Goal: Task Accomplishment & Management: Use online tool/utility

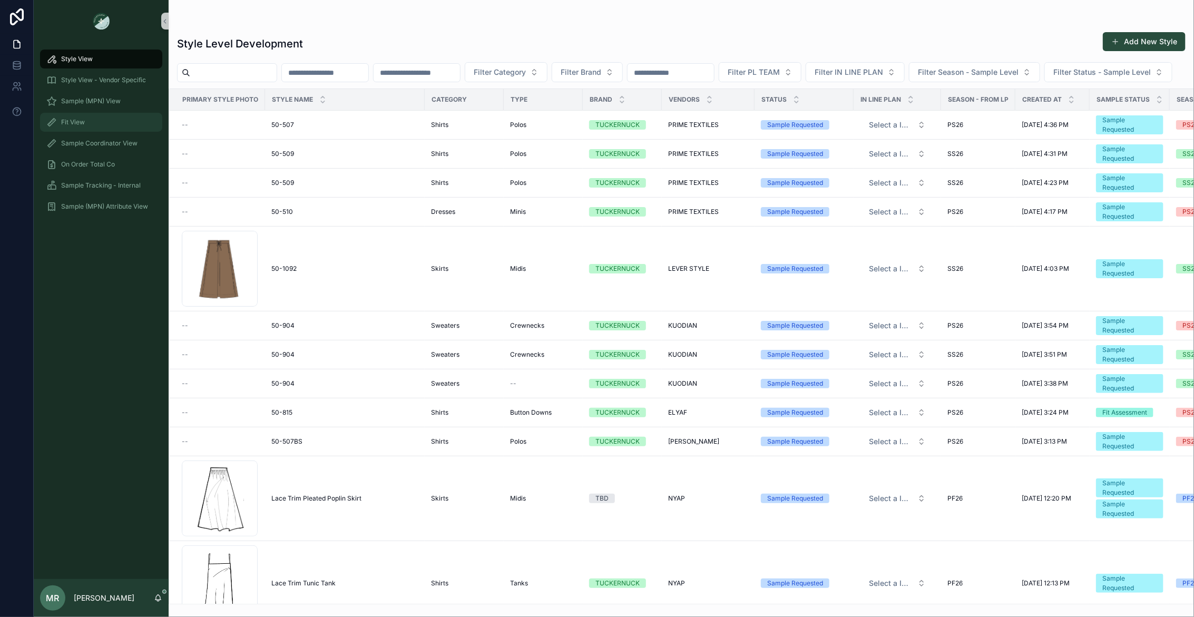
click at [73, 123] on span "Fit View" at bounding box center [73, 122] width 24 height 8
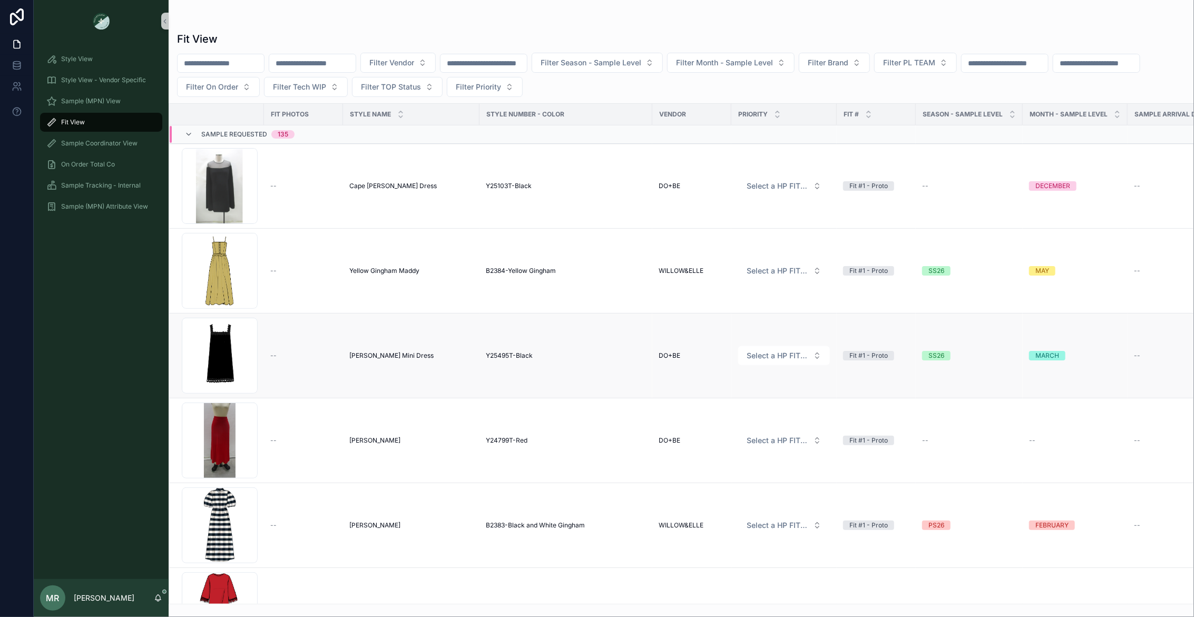
click at [359, 353] on span "Ellis Mini Dress" at bounding box center [391, 356] width 84 height 8
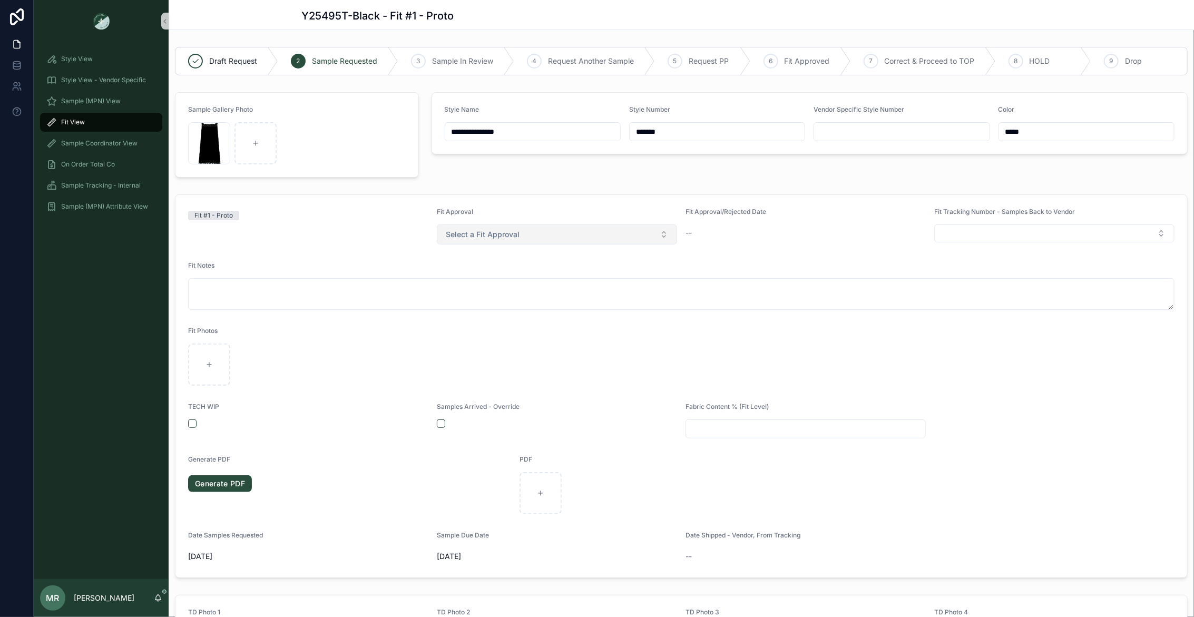
click at [639, 234] on button "Select a Fit Approval" at bounding box center [557, 235] width 240 height 20
click at [594, 434] on div "Samples Arrived - Override" at bounding box center [557, 421] width 240 height 36
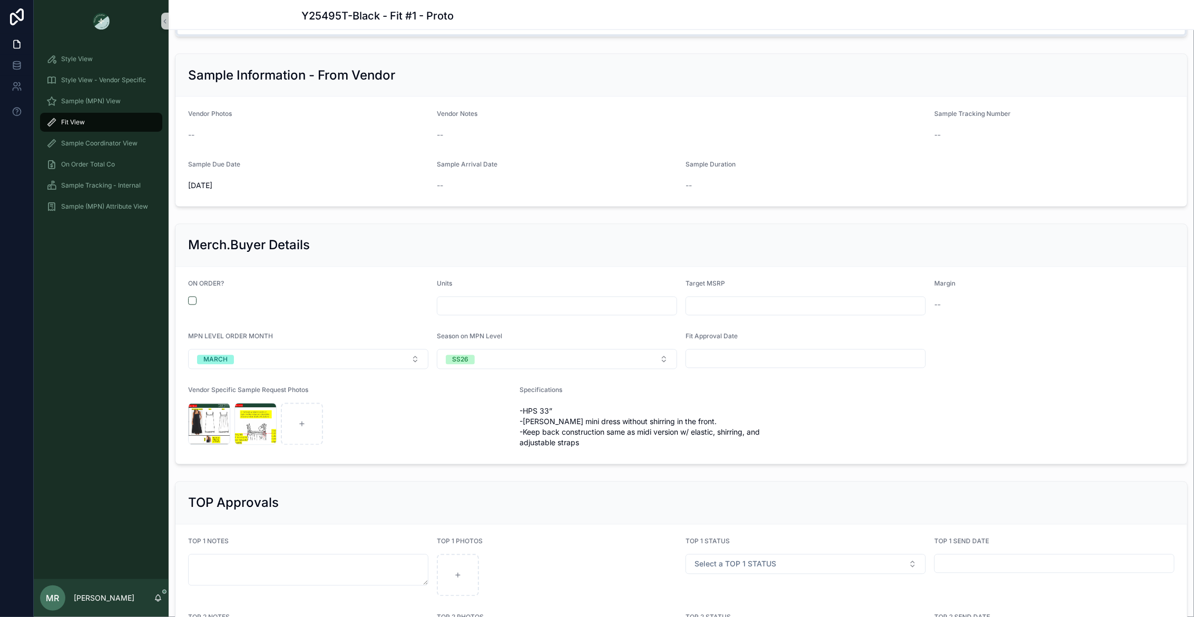
scroll to position [857, 0]
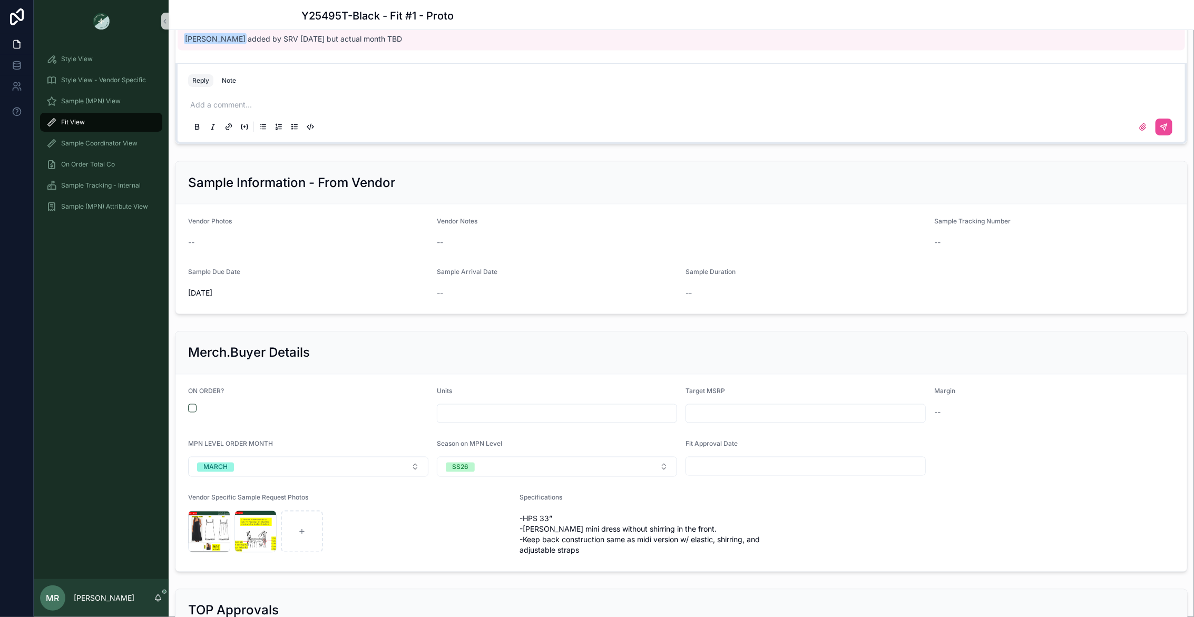
click at [348, 104] on p "scrollable content" at bounding box center [683, 105] width 987 height 11
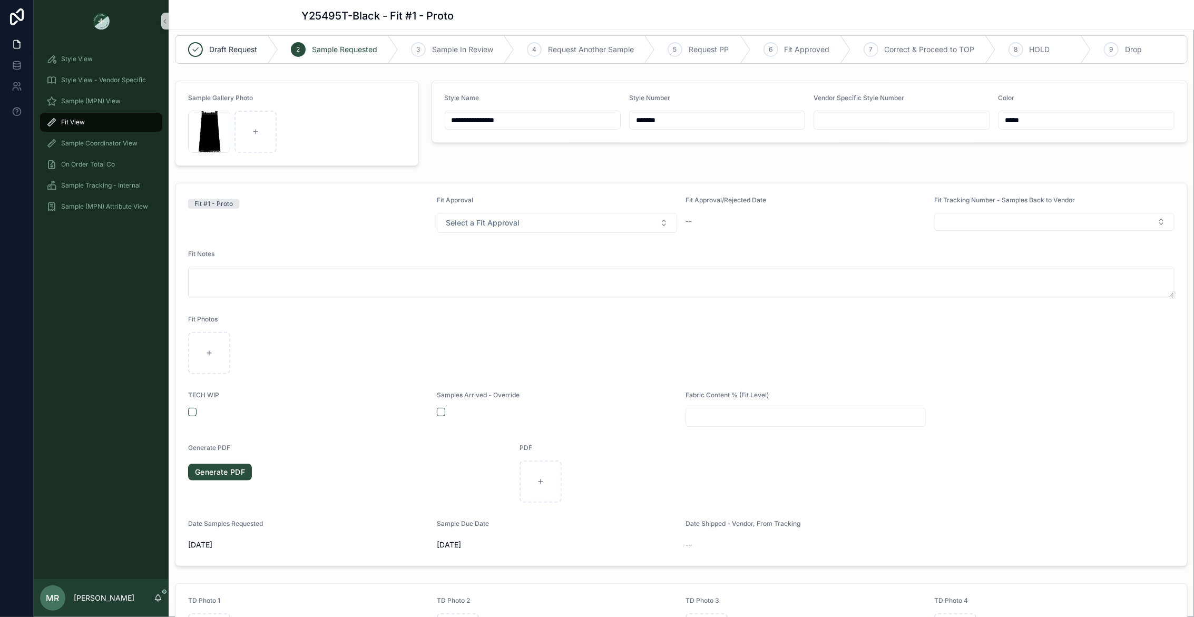
scroll to position [0, 0]
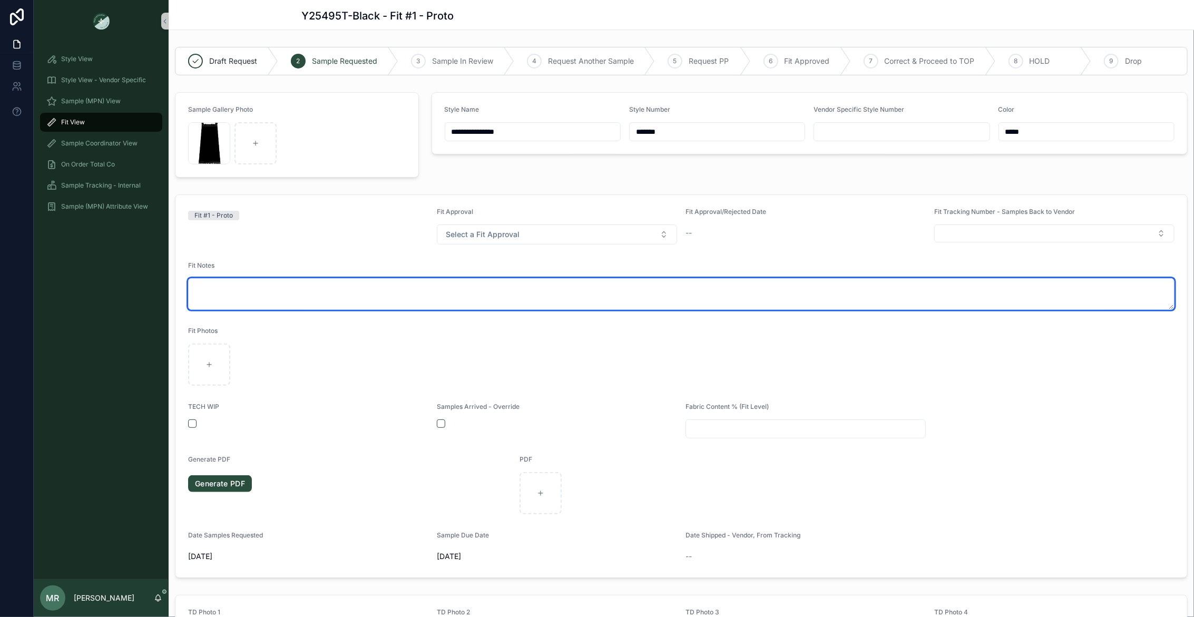
click at [949, 300] on textarea "scrollable content" at bounding box center [681, 294] width 987 height 32
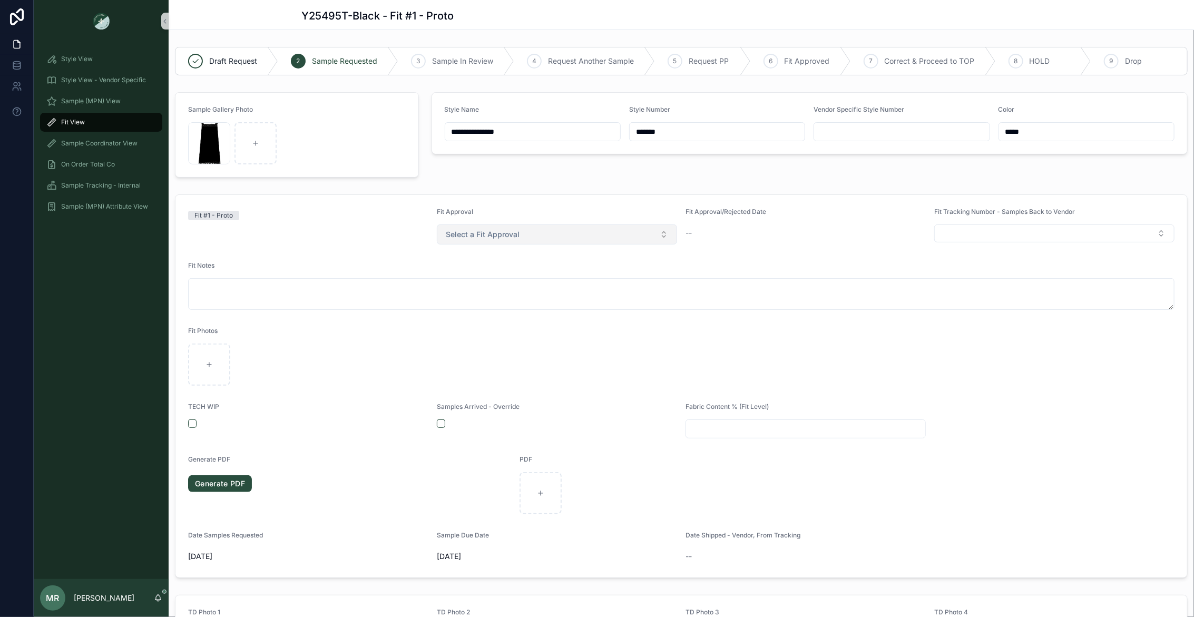
click at [658, 235] on button "Select a Fit Approval" at bounding box center [557, 235] width 240 height 20
click at [664, 234] on button "Select a Fit Approval" at bounding box center [557, 235] width 240 height 20
click at [663, 234] on button "Select a Fit Approval" at bounding box center [557, 235] width 240 height 20
click at [798, 257] on form "Fit #1 - Proto Fit Approval Select a Fit Approval Fit Approval/Rejected Date --…" at bounding box center [682, 386] width 1012 height 383
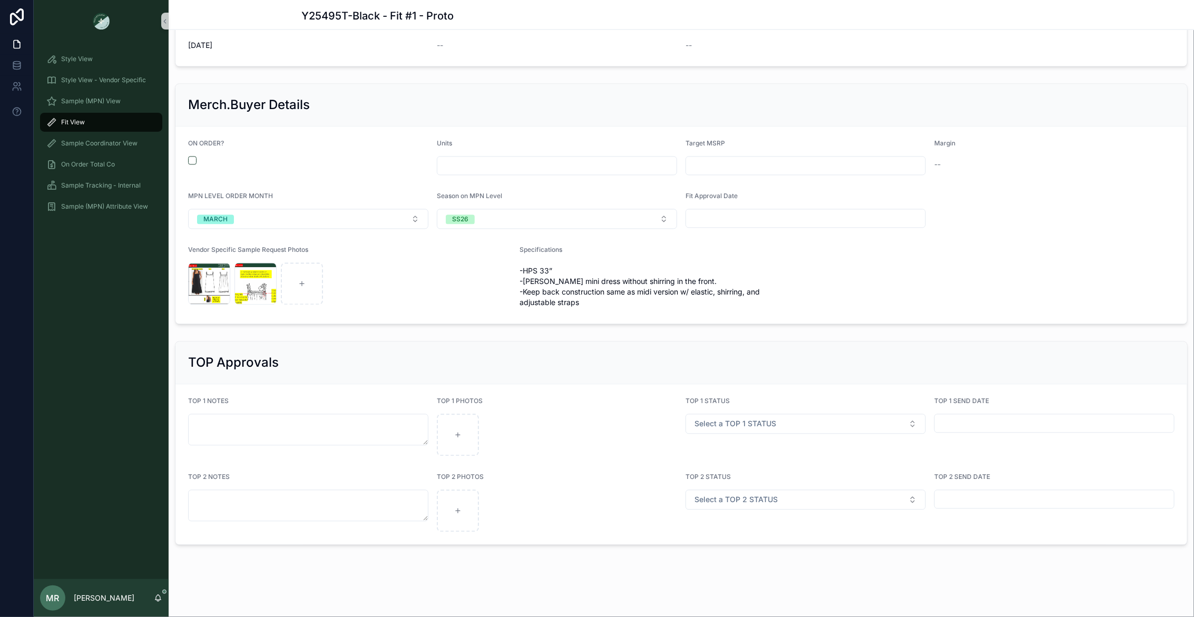
scroll to position [1111, 0]
click at [200, 263] on div "Screenshot-2025-09-26-at-5.13.25-PM .png" at bounding box center [209, 284] width 42 height 42
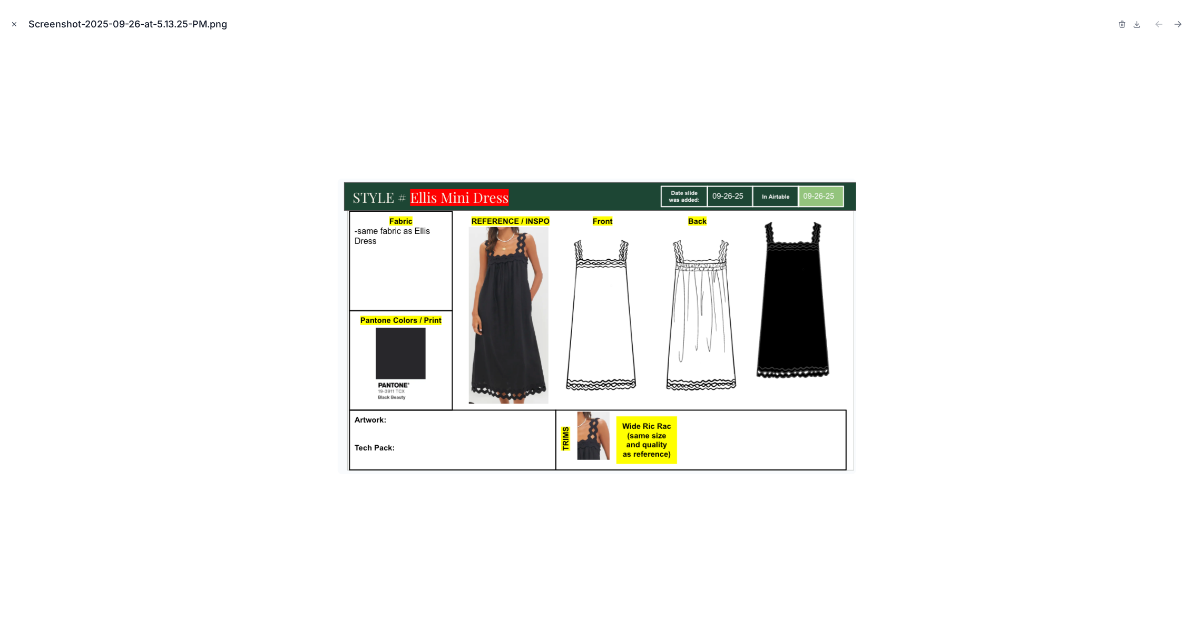
click at [15, 23] on icon "Close modal" at bounding box center [14, 24] width 7 height 7
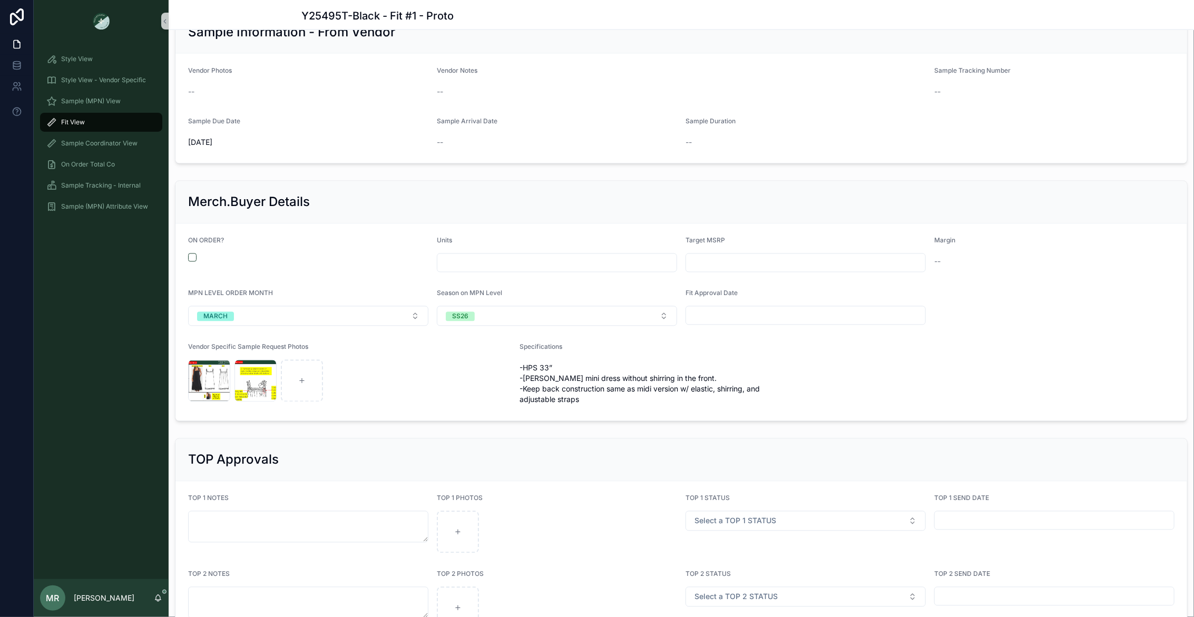
scroll to position [1013, 0]
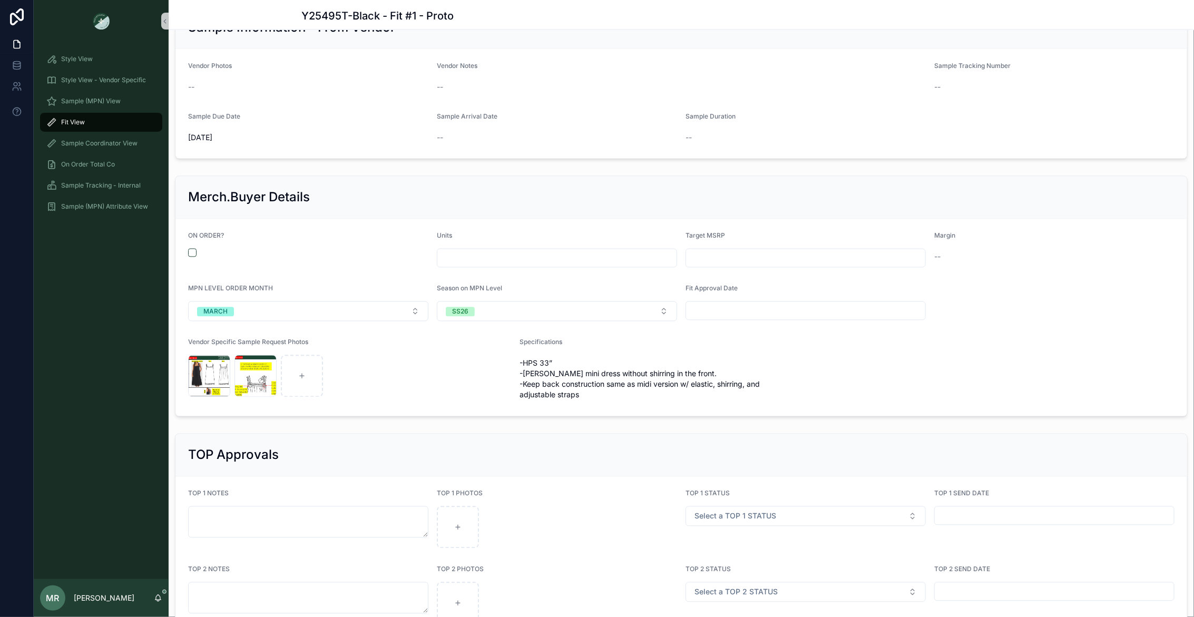
click at [967, 345] on form "ON ORDER? Units Target MSRP Margin -- MPN LEVEL ORDER MONTH MARCH Season on MPN…" at bounding box center [682, 317] width 1012 height 197
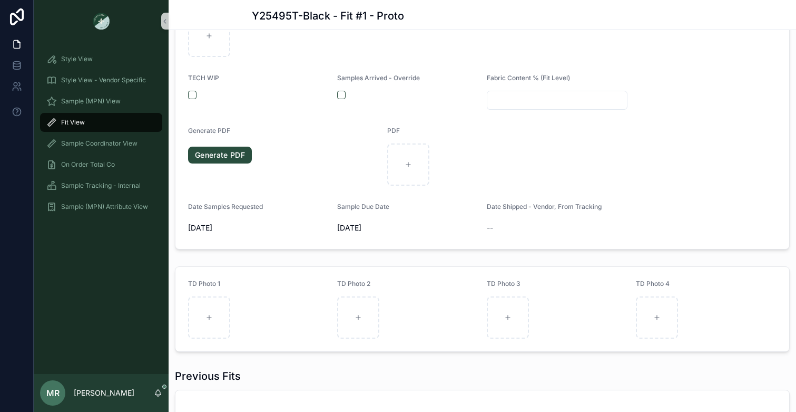
scroll to position [340, 0]
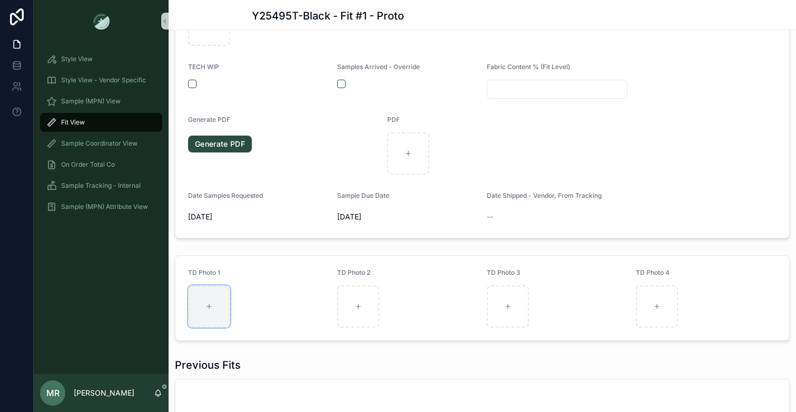
click at [196, 318] on div "scrollable content" at bounding box center [209, 306] width 42 height 42
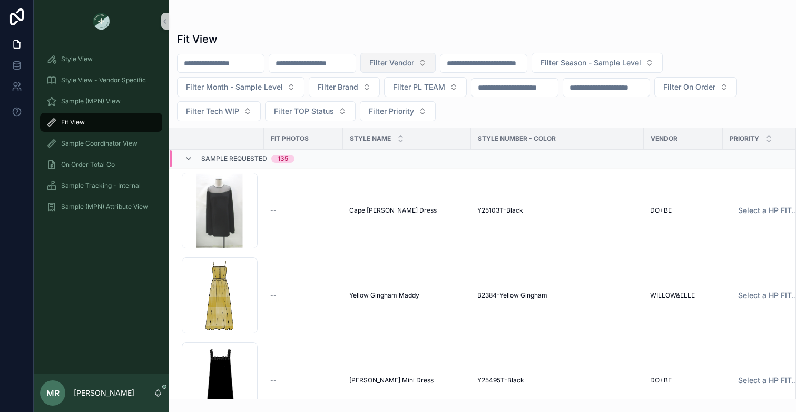
click at [436, 63] on button "Filter Vendor" at bounding box center [398, 63] width 75 height 20
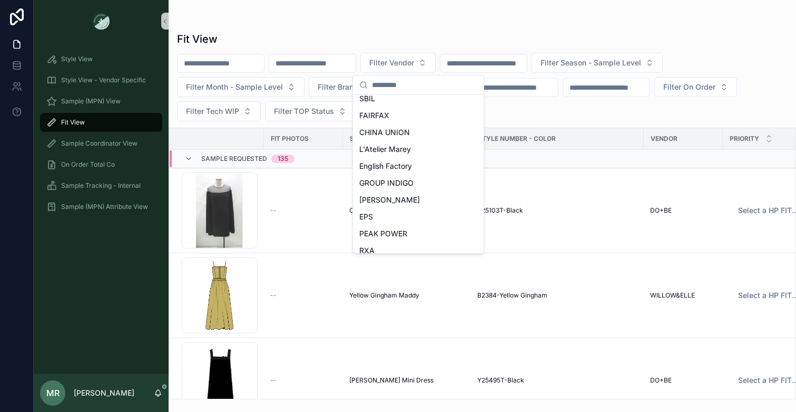
scroll to position [470, 0]
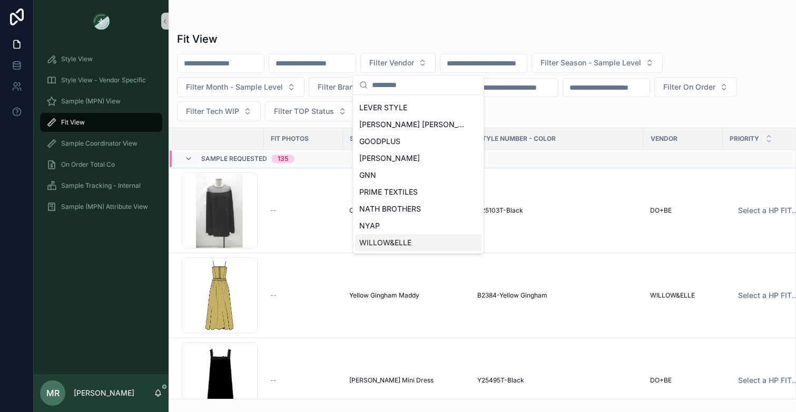
click at [395, 242] on span "WILLOW&ELLE" at bounding box center [385, 242] width 52 height 11
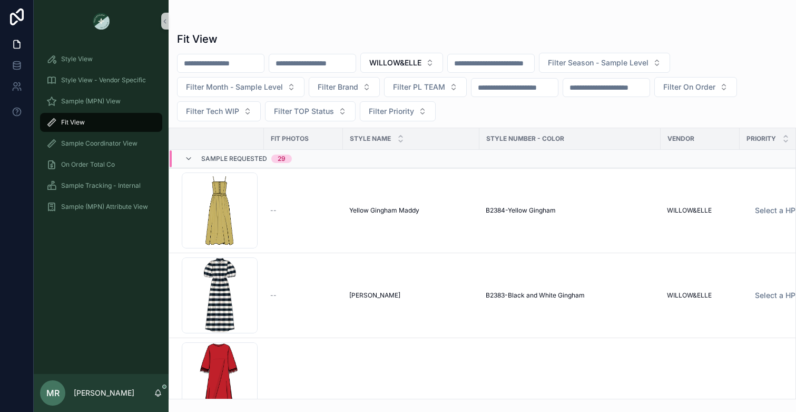
click at [610, 76] on div "WILLOW&ELLE Filter Season - Sample Level Filter Month - Sample Level Filter Bra…" at bounding box center [483, 87] width 628 height 69
click at [610, 71] on button "Filter Season - Sample Level" at bounding box center [604, 63] width 131 height 20
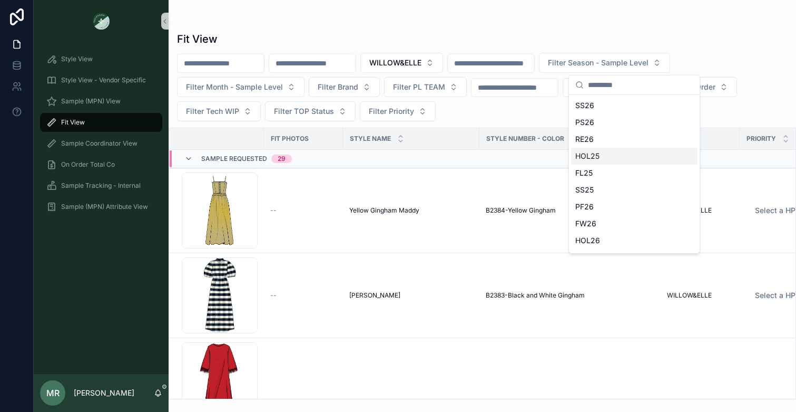
click at [589, 155] on div "HOL25" at bounding box center [634, 156] width 127 height 17
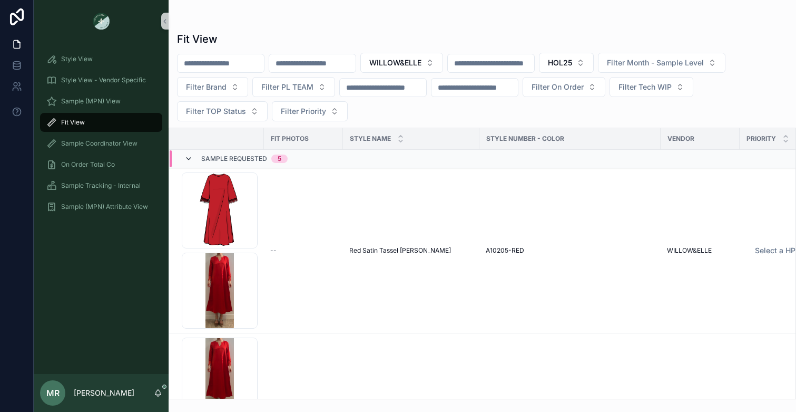
click at [191, 160] on icon "scrollable content" at bounding box center [188, 158] width 8 height 8
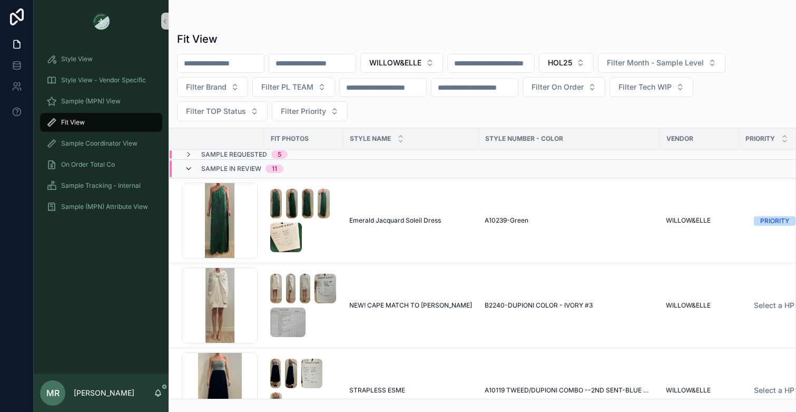
click at [187, 168] on icon "scrollable content" at bounding box center [188, 168] width 8 height 8
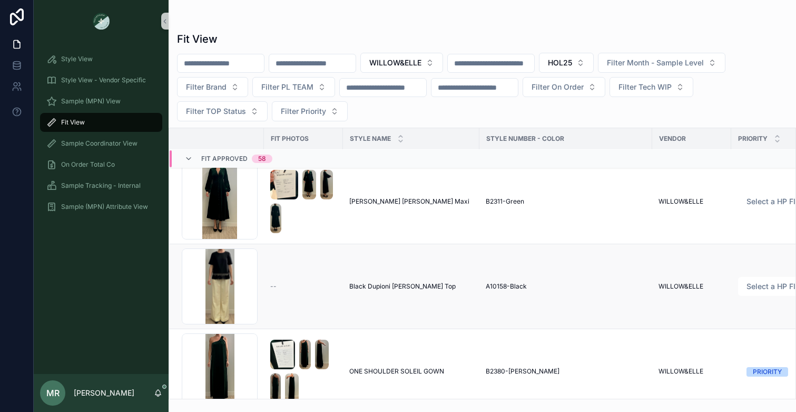
scroll to position [34, 0]
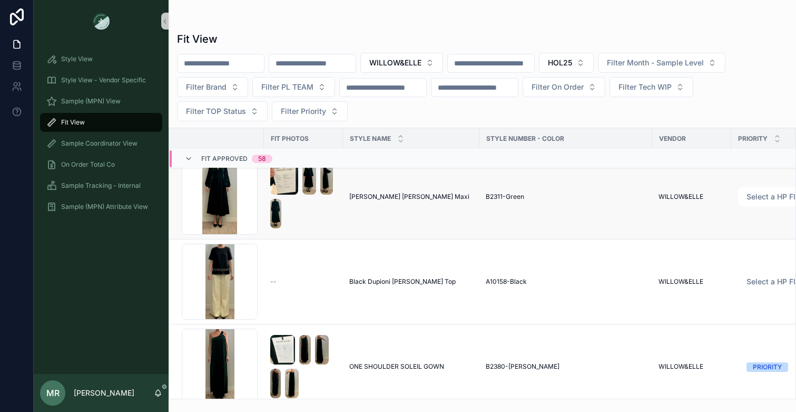
click at [361, 195] on span "[PERSON_NAME] [PERSON_NAME] Maxi" at bounding box center [409, 196] width 120 height 8
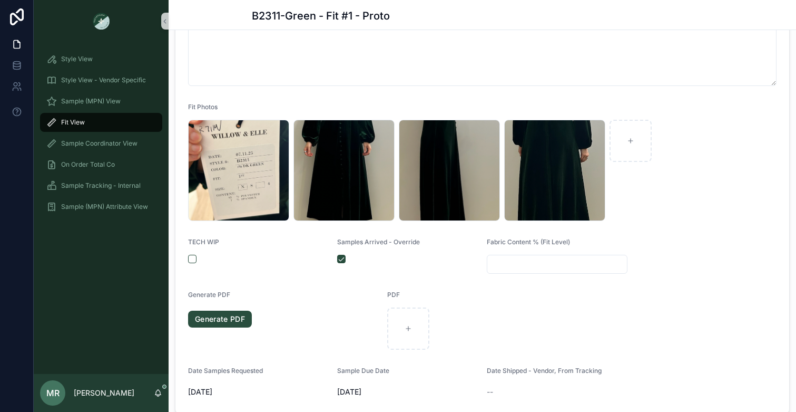
scroll to position [520, 0]
click at [235, 323] on link "Generate PDF" at bounding box center [220, 318] width 64 height 17
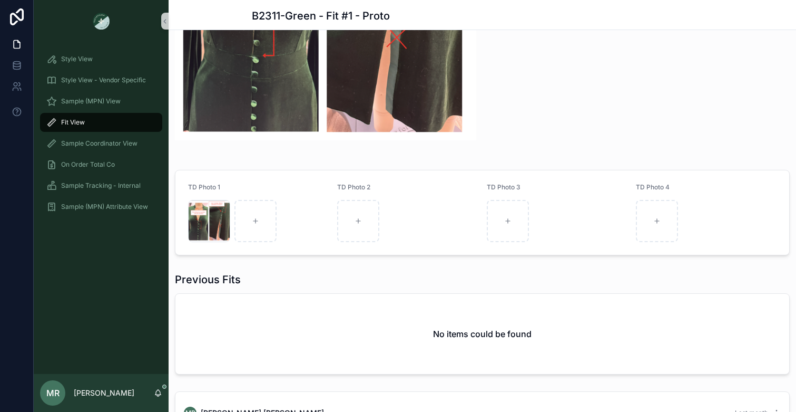
scroll to position [879, 0]
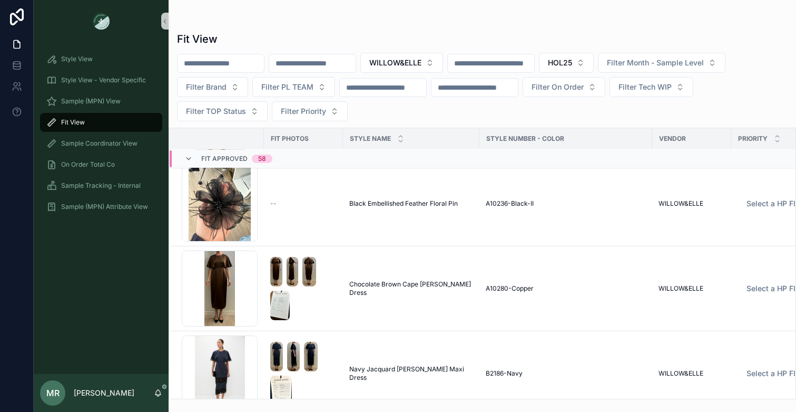
scroll to position [455, 0]
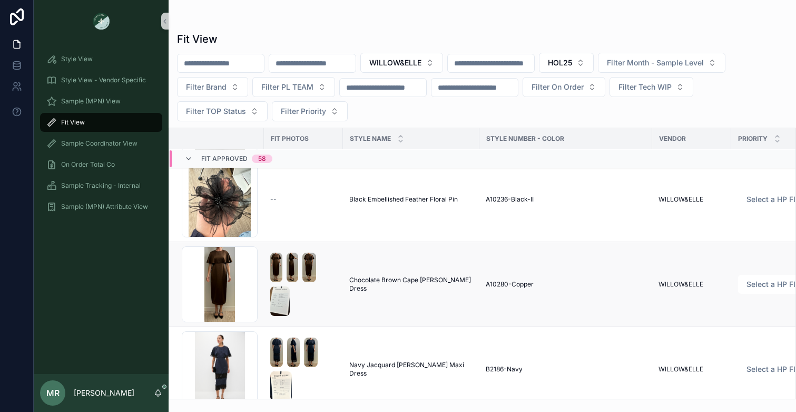
click at [380, 285] on span "Chocolate Brown Cape Leah Dress" at bounding box center [411, 284] width 124 height 17
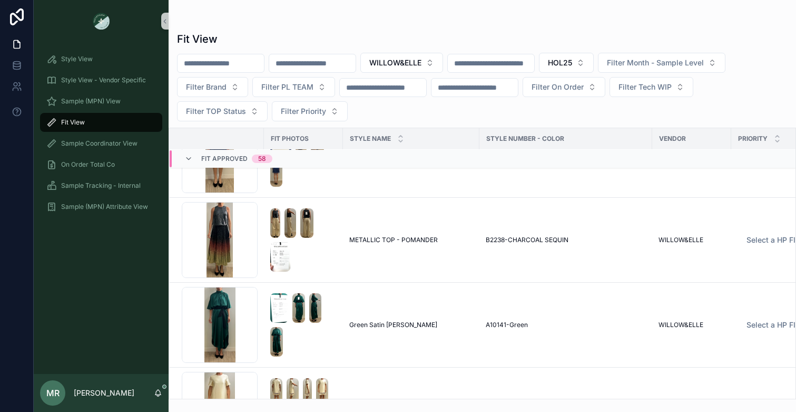
scroll to position [1114, 0]
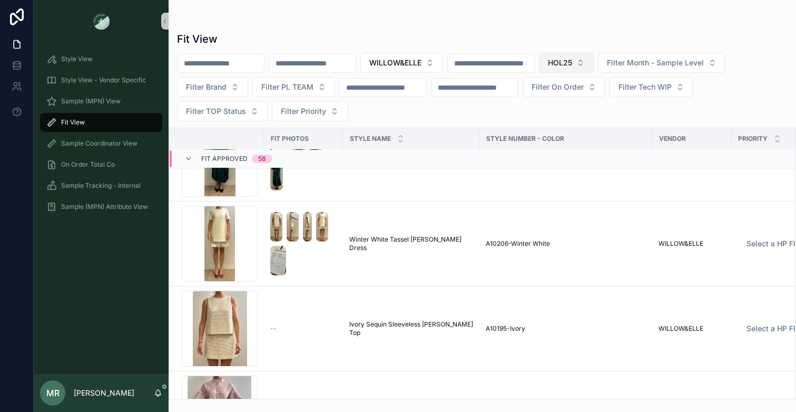
click at [594, 62] on button "HOL25" at bounding box center [566, 63] width 55 height 20
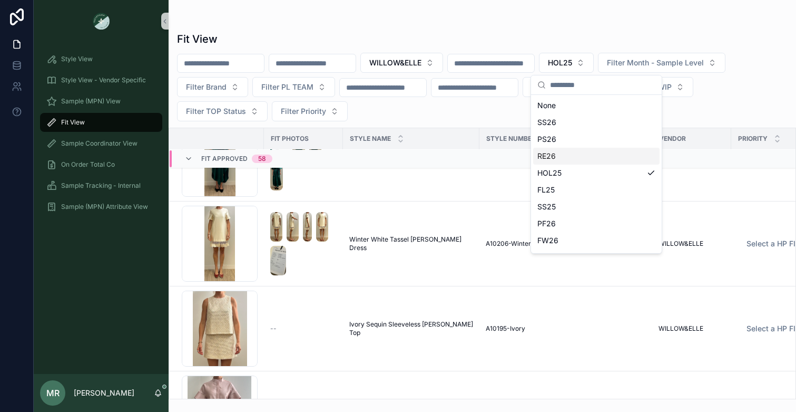
click at [550, 158] on div "RE26" at bounding box center [596, 156] width 127 height 17
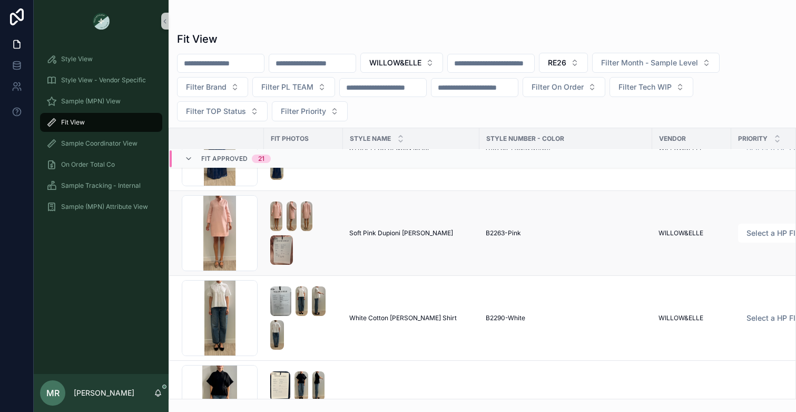
scroll to position [68, 0]
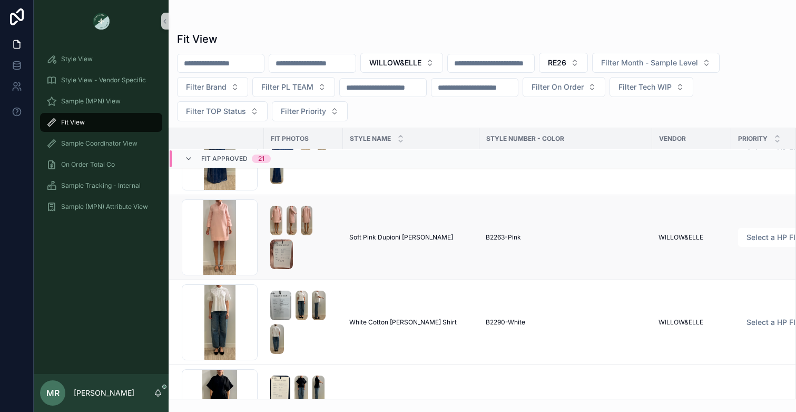
click at [400, 239] on span "Soft Pink Dupioni Megan Dress" at bounding box center [401, 237] width 104 height 8
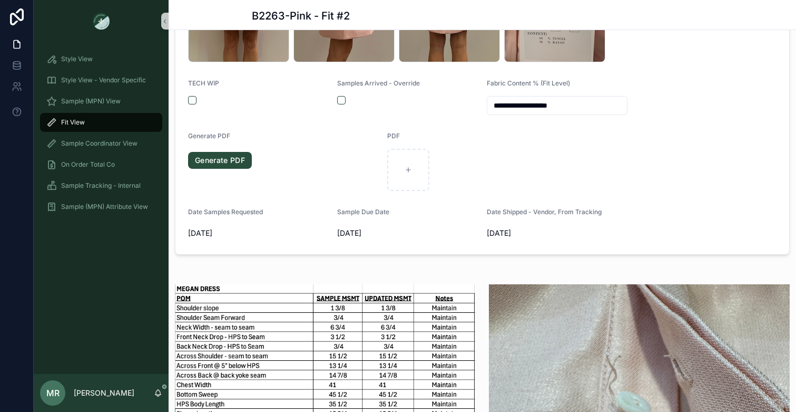
scroll to position [637, 0]
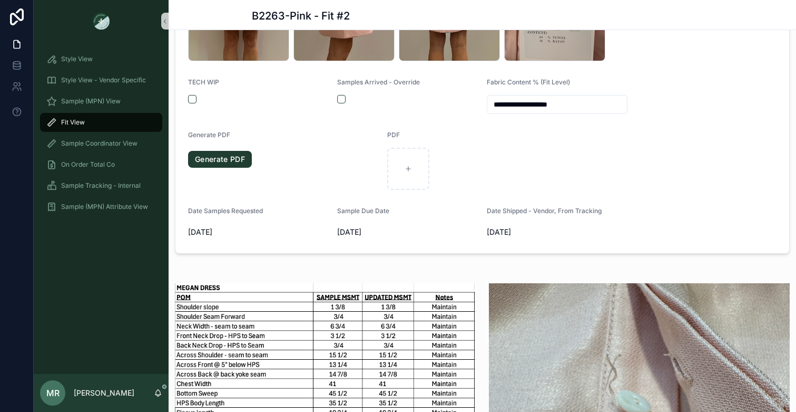
click at [212, 166] on link "Generate PDF" at bounding box center [220, 159] width 64 height 17
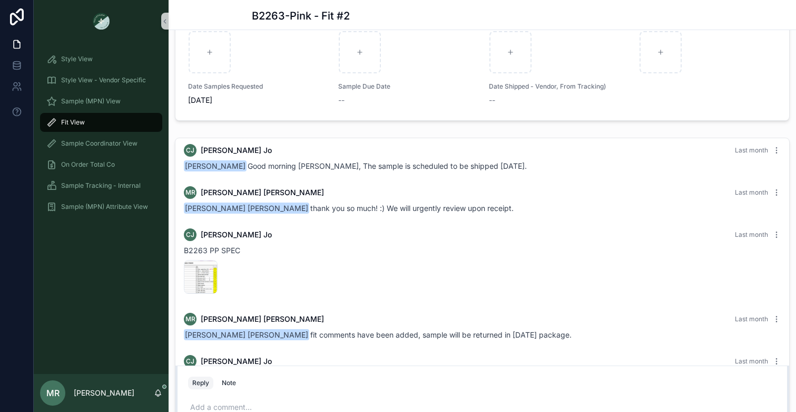
scroll to position [1841, 0]
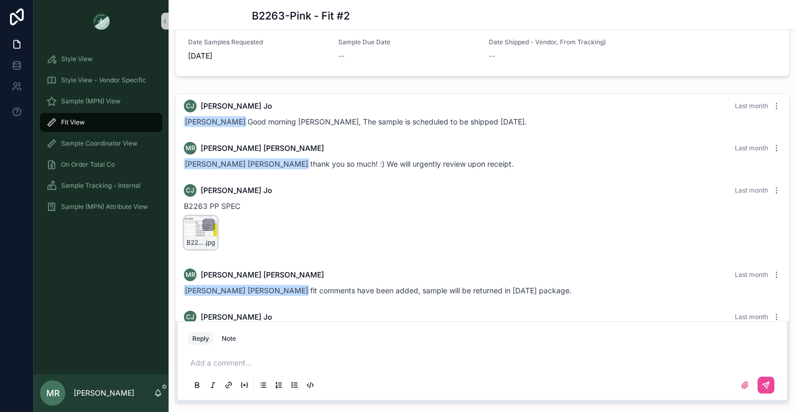
click at [190, 216] on div "B2263-PP-SPEC .jpg" at bounding box center [201, 233] width 34 height 34
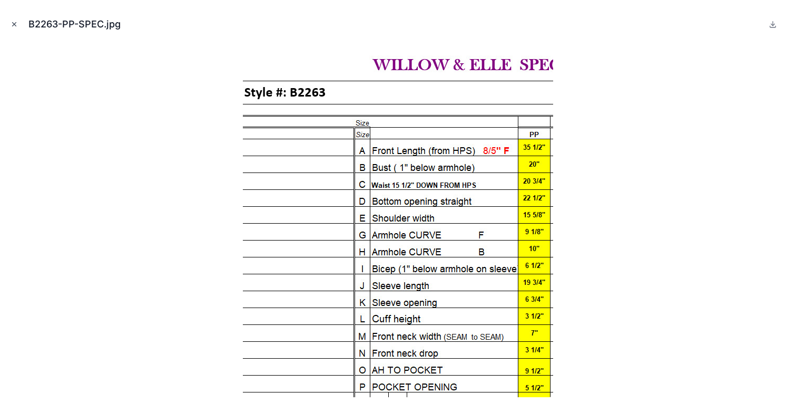
click at [14, 24] on icon "Close modal" at bounding box center [15, 25] width 4 height 4
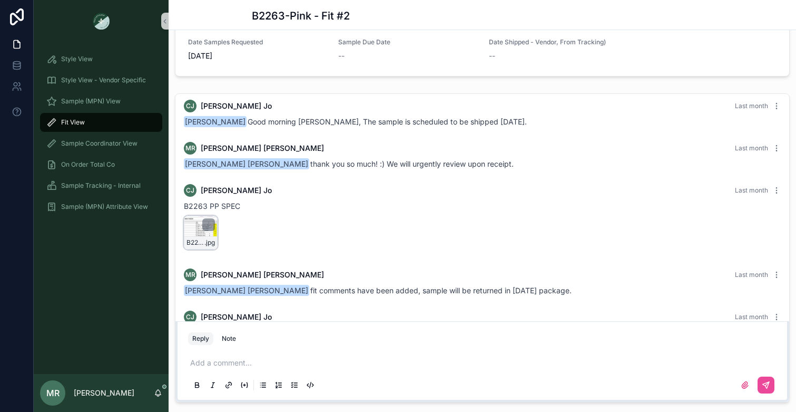
click at [192, 216] on div "B2263-PP-SPEC .jpg" at bounding box center [201, 233] width 34 height 34
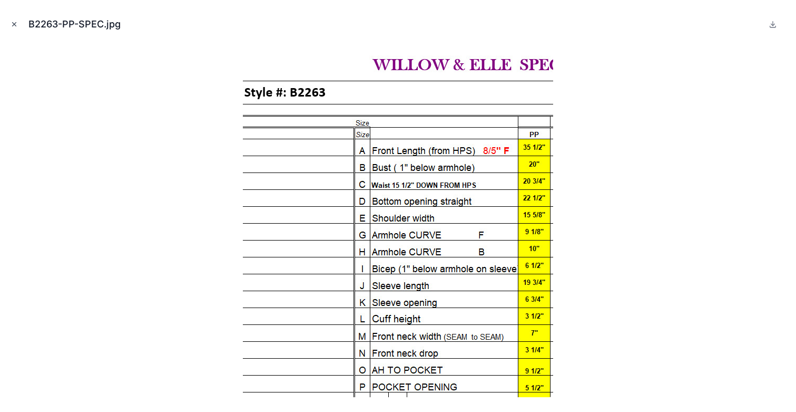
click at [15, 23] on icon "Close modal" at bounding box center [15, 25] width 4 height 4
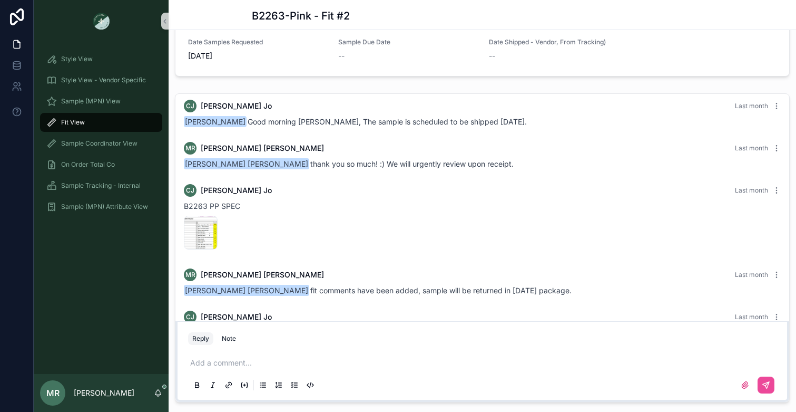
click at [410, 368] on p "scrollable content" at bounding box center [484, 362] width 589 height 11
click at [194, 216] on div "B2263-PP-SPEC .jpg" at bounding box center [201, 233] width 34 height 34
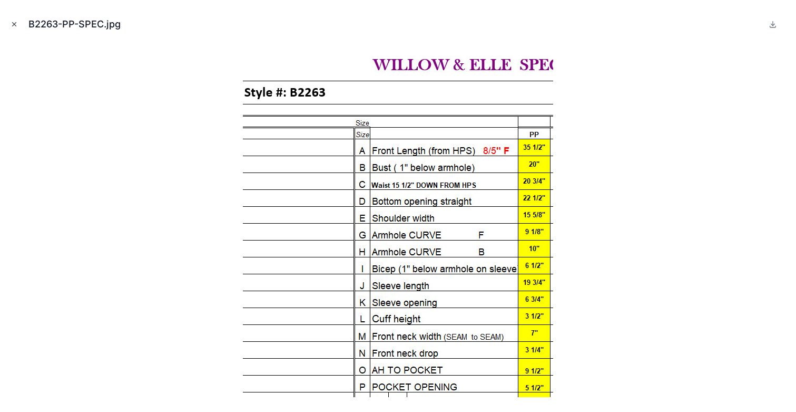
click at [15, 23] on icon "Close modal" at bounding box center [15, 25] width 4 height 4
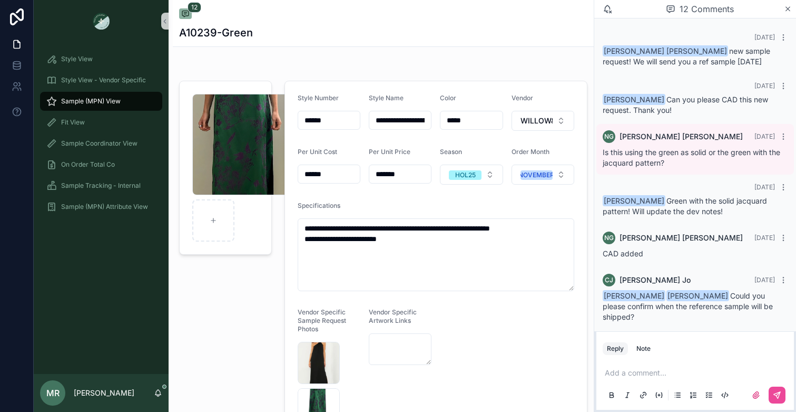
scroll to position [349, 0]
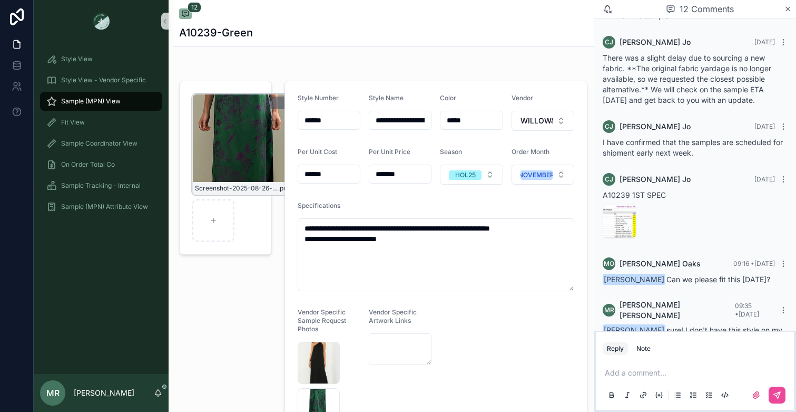
click at [245, 147] on div "Screenshot-2025-08-26-at-4.58.32-PM .png" at bounding box center [242, 144] width 101 height 101
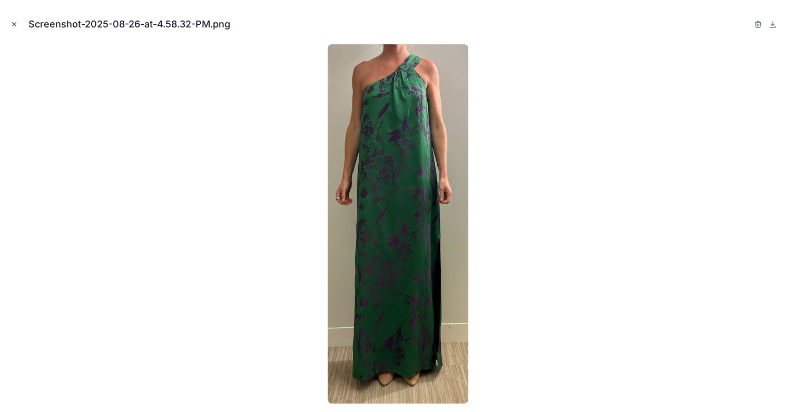
click at [13, 24] on icon "Close modal" at bounding box center [15, 25] width 4 height 4
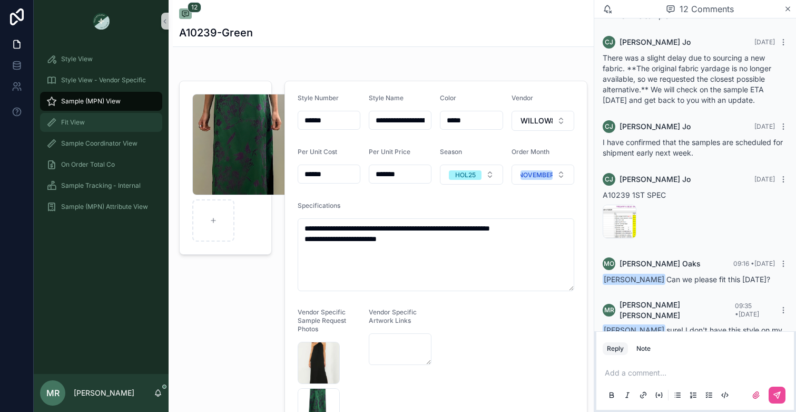
click at [79, 122] on span "Fit View" at bounding box center [73, 122] width 24 height 8
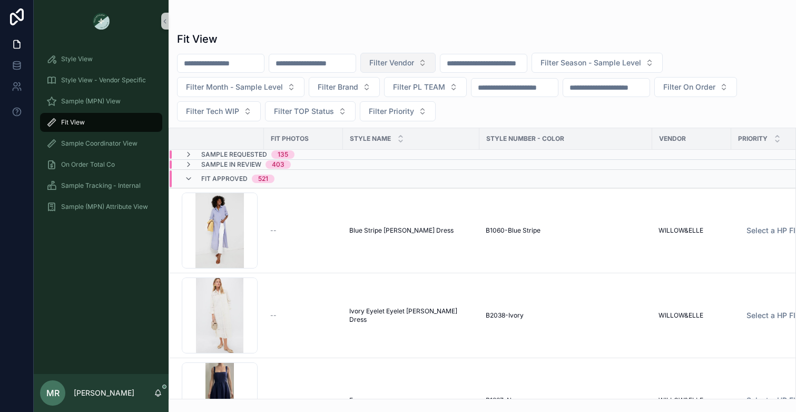
click at [414, 62] on span "Filter Vendor" at bounding box center [392, 62] width 45 height 11
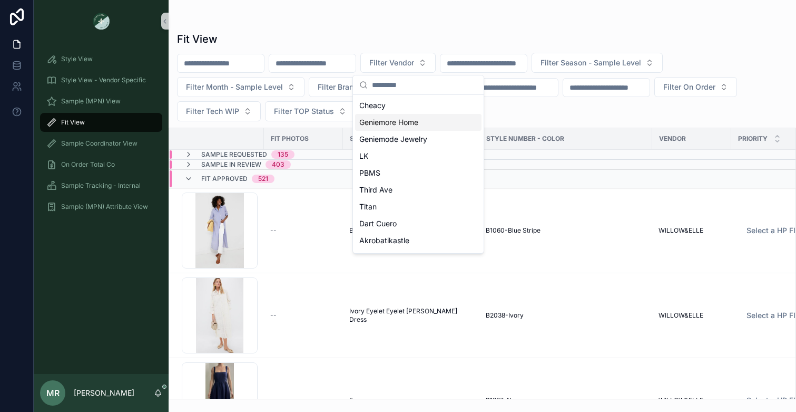
click at [737, 37] on div "Fit View" at bounding box center [482, 39] width 611 height 15
